Goal: Information Seeking & Learning: Learn about a topic

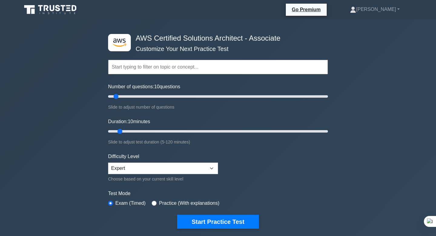
click at [172, 64] on input "text" at bounding box center [218, 67] width 220 height 15
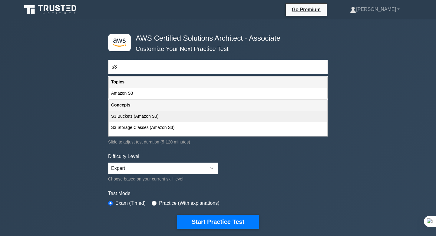
type input "s3"
click at [161, 115] on div "S3 Buckets (Amazon S3)" at bounding box center [218, 116] width 219 height 11
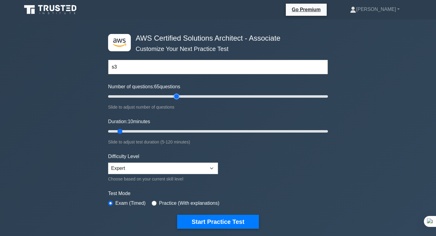
click at [174, 96] on input "Number of questions: 65 questions" at bounding box center [218, 96] width 220 height 7
drag, startPoint x: 174, startPoint y: 96, endPoint x: 242, endPoint y: 95, distance: 67.8
type input "125"
click at [242, 95] on input "Number of questions: 125 questions" at bounding box center [218, 96] width 220 height 7
click at [179, 129] on input "Duration: 10 minutes" at bounding box center [218, 130] width 220 height 7
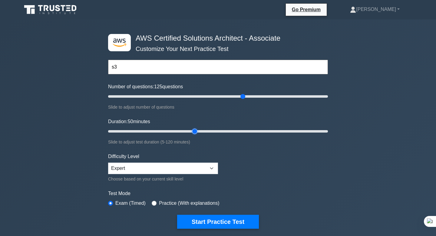
click at [193, 130] on input "Duration: 50 minutes" at bounding box center [218, 130] width 220 height 7
click at [207, 129] on input "Duration: 50 minutes" at bounding box center [218, 130] width 220 height 7
type input "60"
click at [210, 130] on input "Duration: 60 minutes" at bounding box center [218, 130] width 220 height 7
click at [174, 67] on input "s3" at bounding box center [218, 67] width 220 height 15
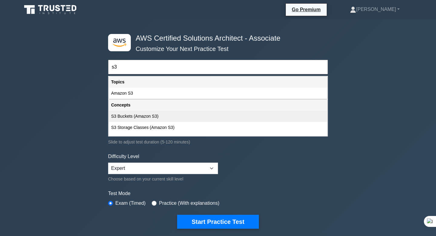
type input "s3"
click at [155, 116] on div "S3 Buckets (Amazon S3)" at bounding box center [218, 116] width 219 height 11
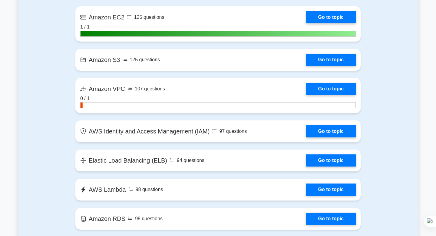
scroll to position [418, 0]
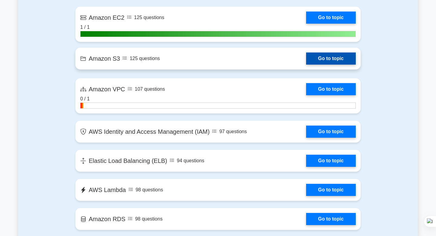
click at [306, 58] on link "Go to topic" at bounding box center [331, 58] width 50 height 12
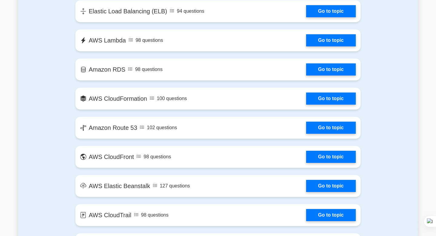
scroll to position [570, 0]
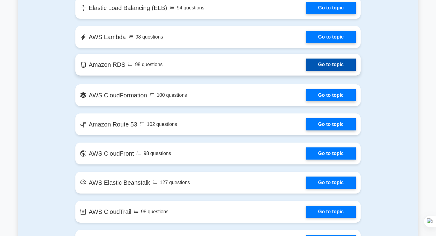
click at [306, 58] on link "Go to topic" at bounding box center [331, 64] width 50 height 12
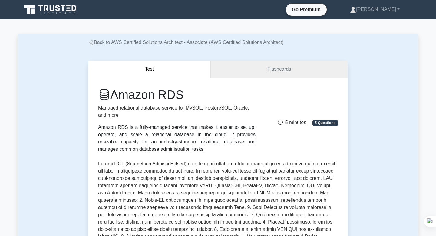
click at [56, 11] on icon at bounding box center [51, 10] width 58 height 12
